Goal: Task Accomplishment & Management: Manage account settings

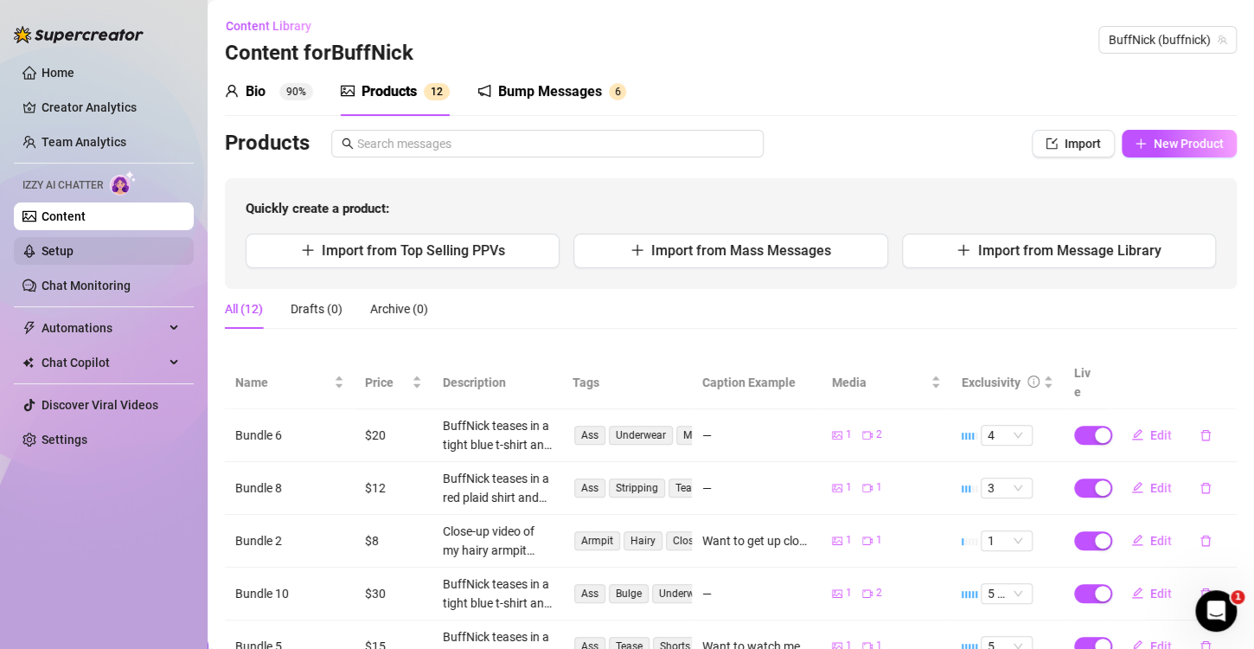
click at [74, 252] on link "Setup" at bounding box center [58, 251] width 32 height 14
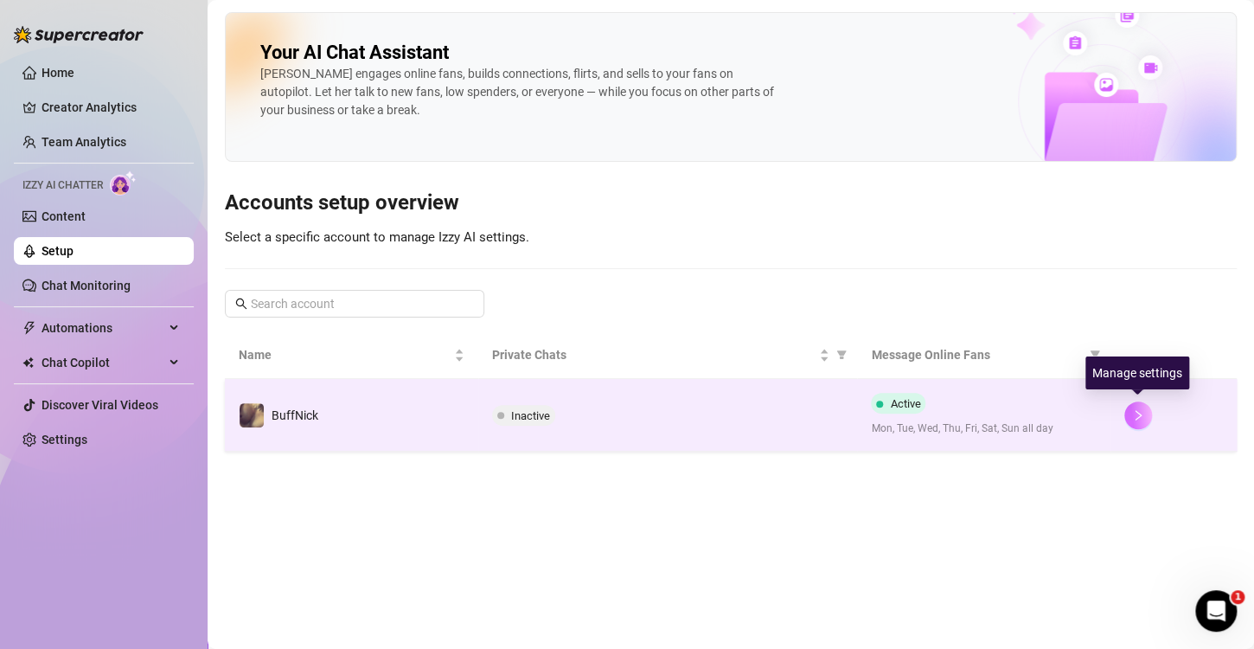
click at [1139, 419] on icon "right" at bounding box center [1138, 415] width 12 height 12
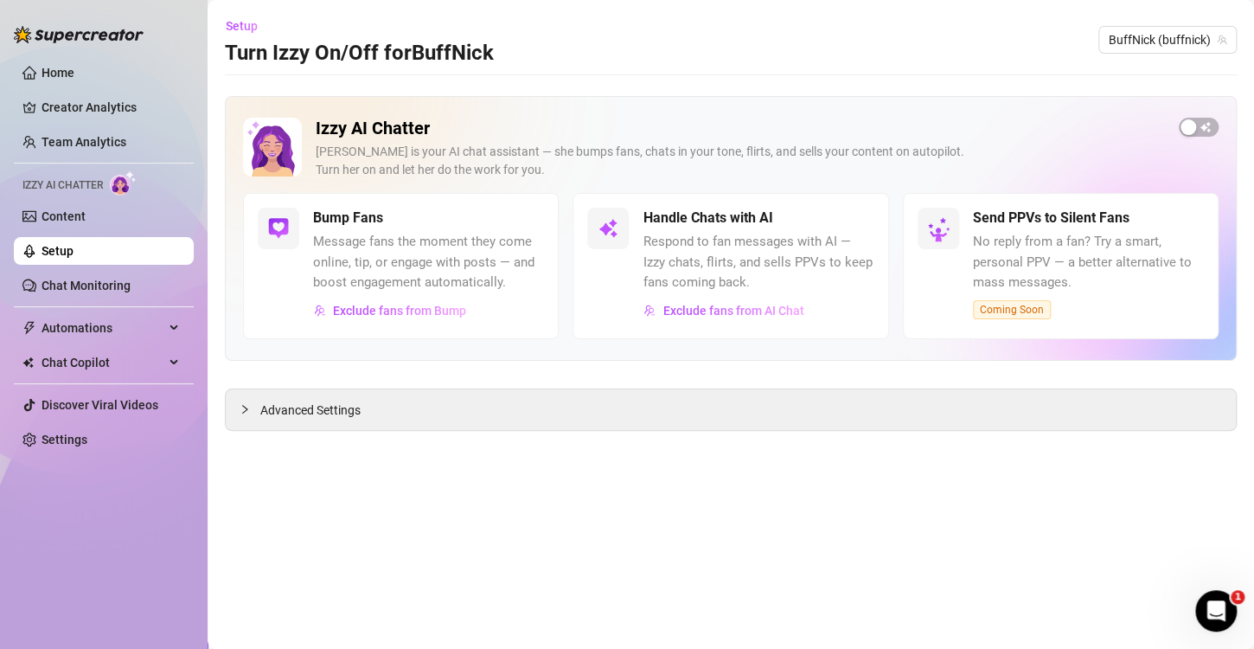
click at [1229, 605] on div "Open Intercom Messenger" at bounding box center [1216, 610] width 57 height 57
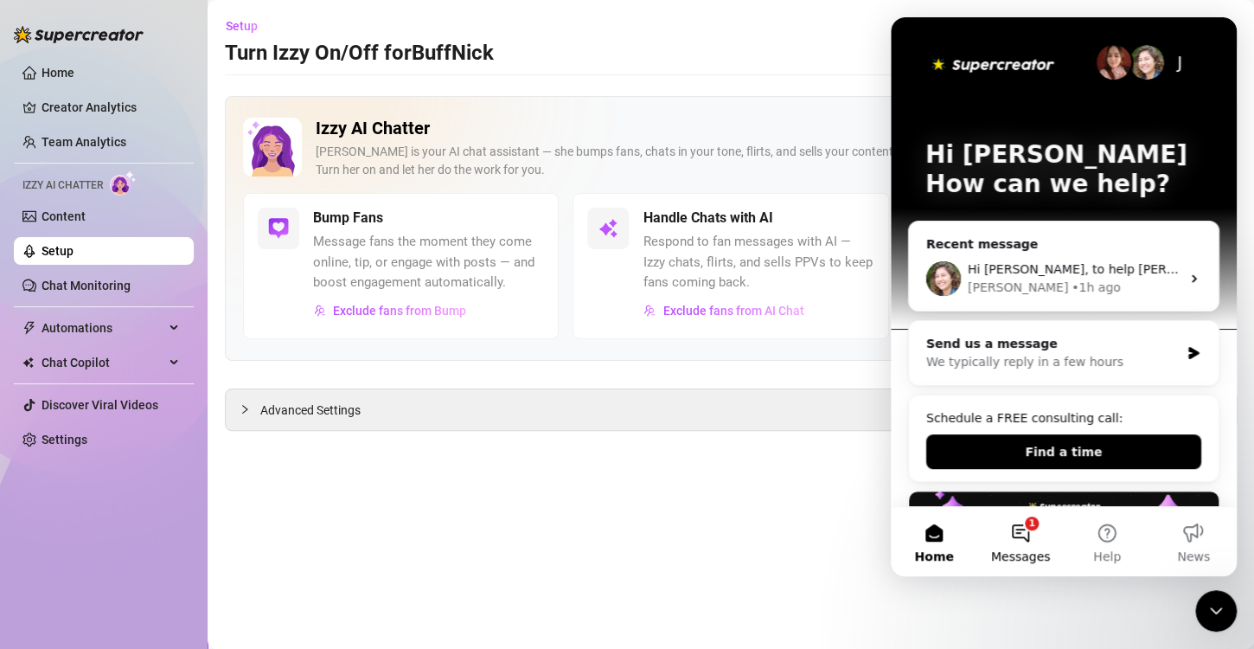
click at [1015, 534] on button "1 Messages" at bounding box center [1020, 541] width 86 height 69
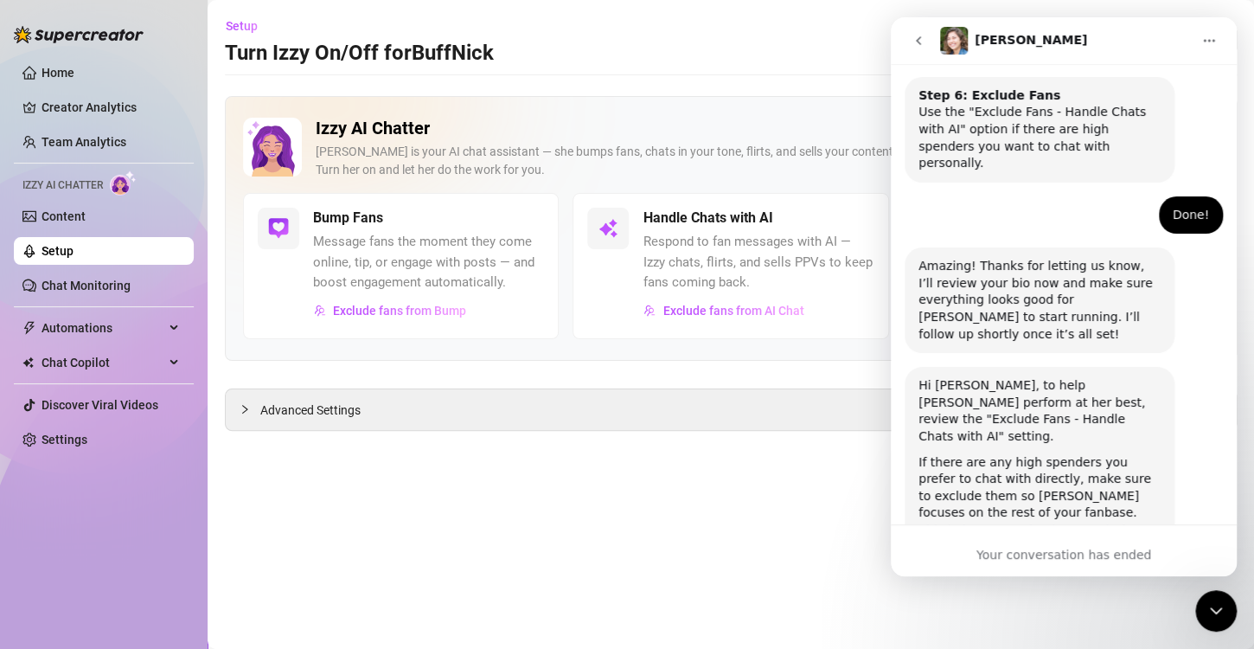
scroll to position [1235, 0]
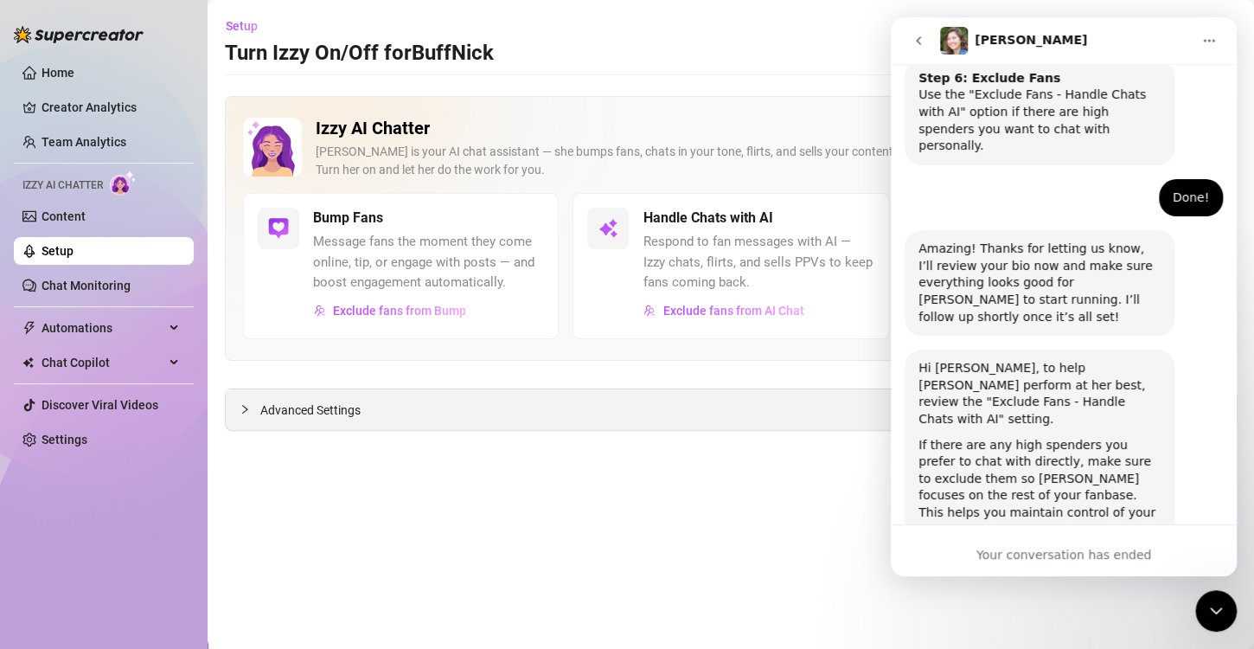
click at [861, 419] on div "Advanced Settings" at bounding box center [731, 409] width 1010 height 41
click at [1221, 619] on icon "Close Intercom Messenger" at bounding box center [1216, 610] width 21 height 21
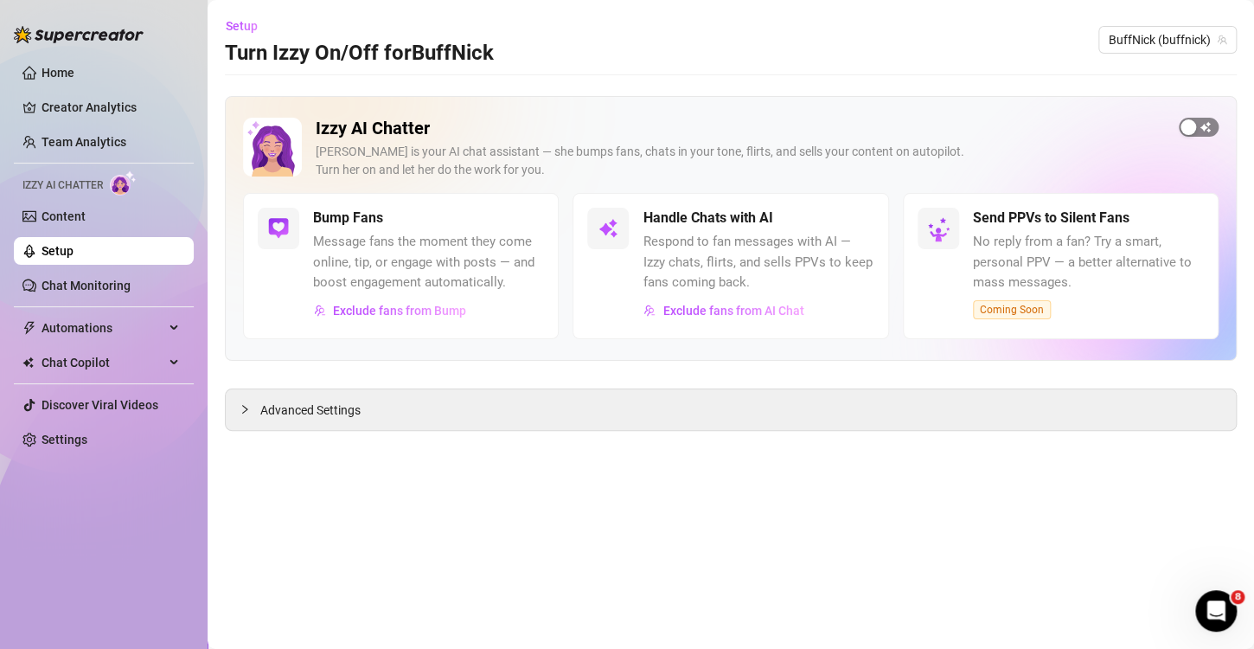
click at [1194, 128] on div "button" at bounding box center [1189, 127] width 16 height 16
click at [1213, 608] on icon "Open Intercom Messenger" at bounding box center [1216, 611] width 29 height 29
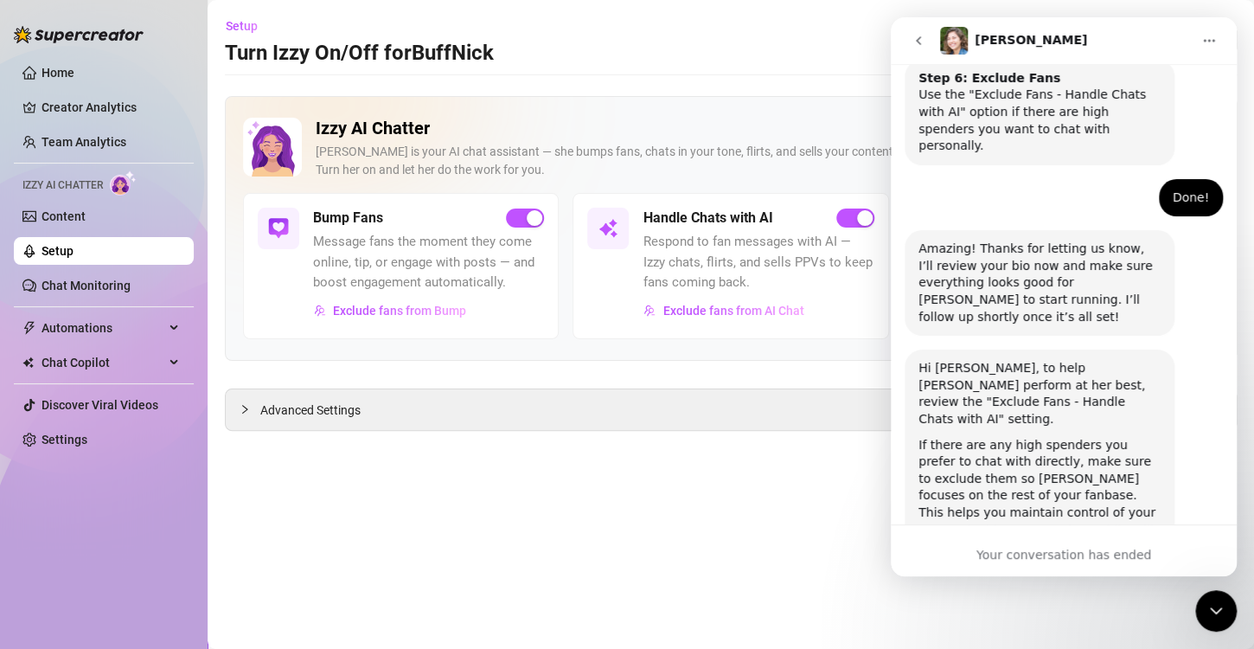
click at [1217, 614] on icon "Close Intercom Messenger" at bounding box center [1216, 610] width 21 height 21
